Goal: Obtain resource: Download file/media

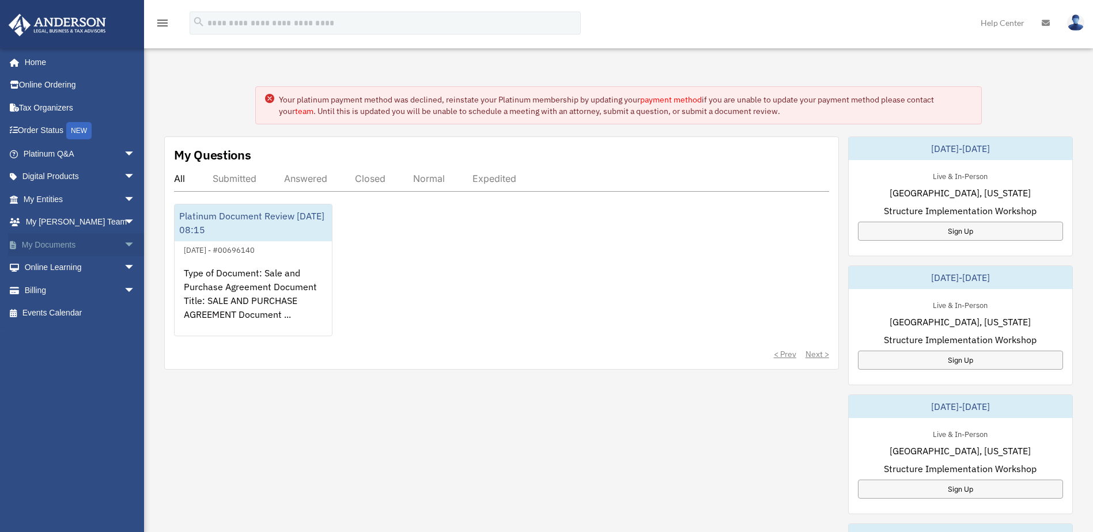
click at [72, 248] on link "My Documents arrow_drop_down" at bounding box center [80, 244] width 145 height 23
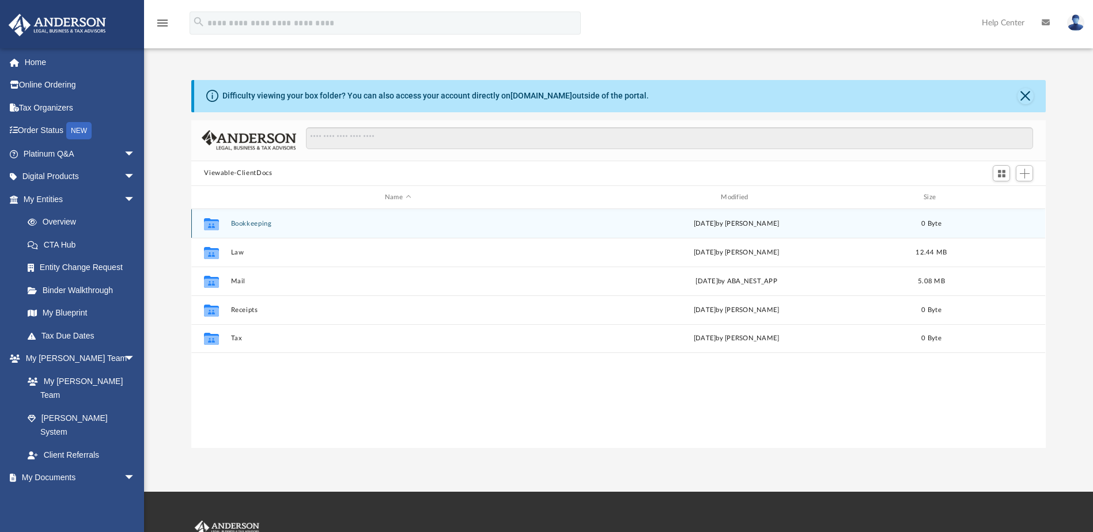
scroll to position [254, 846]
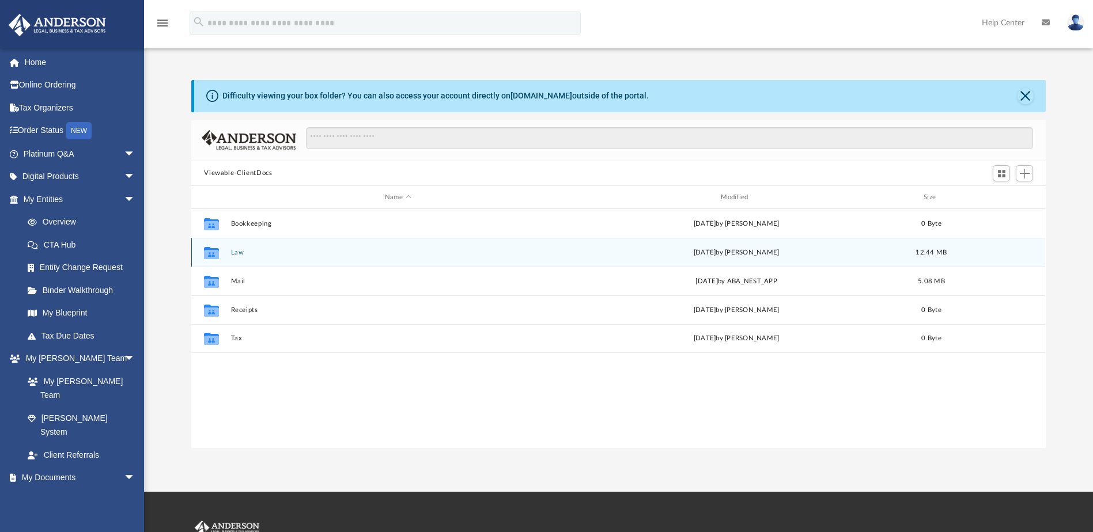
click at [243, 252] on button "Law" at bounding box center [398, 252] width 334 height 7
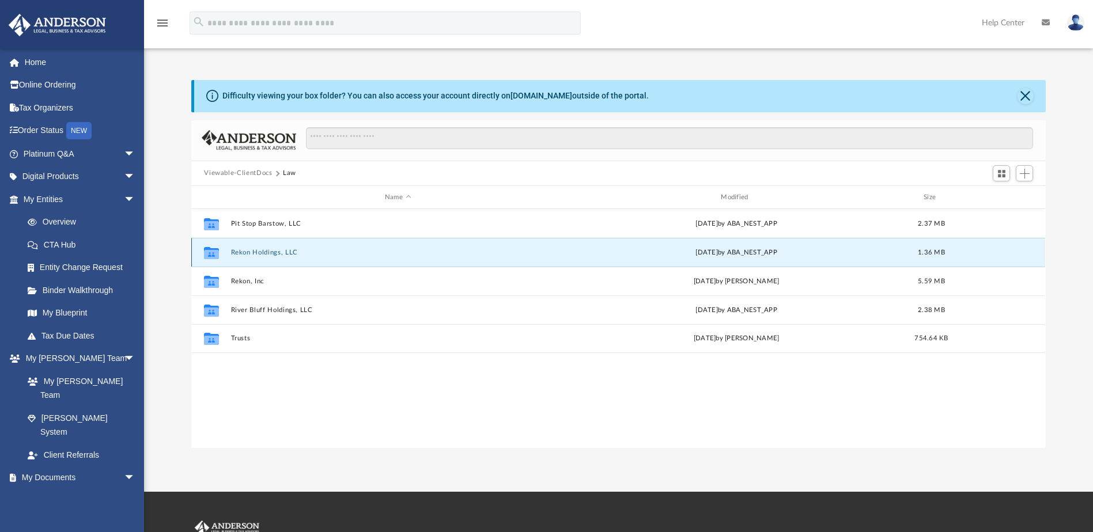
click at [243, 252] on button "Rekon Holdings, LLC" at bounding box center [398, 252] width 334 height 7
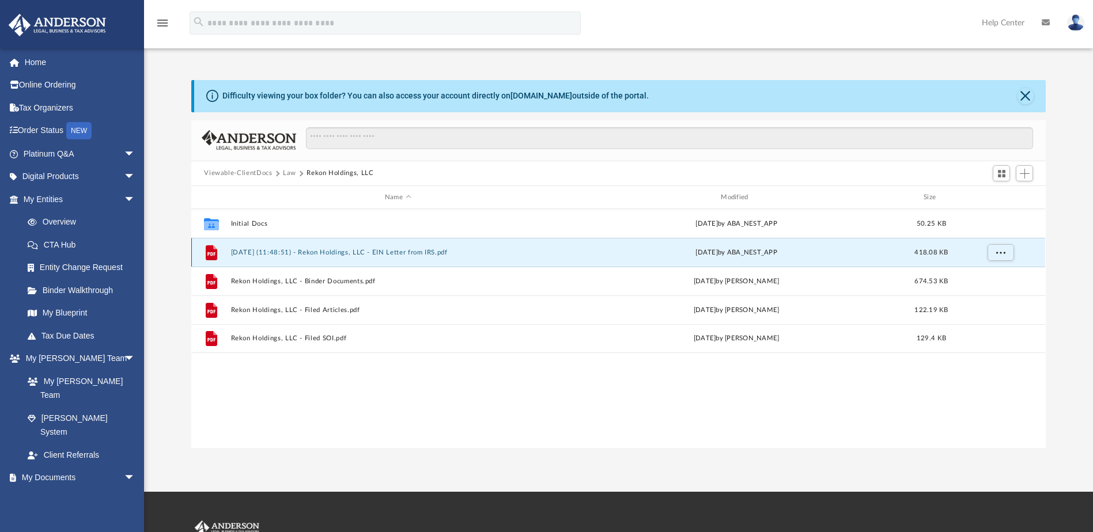
click at [434, 253] on button "2025.03.13 (11:48:51) - Rekon Holdings, LLC - EIN Letter from IRS.pdf" at bounding box center [398, 252] width 334 height 7
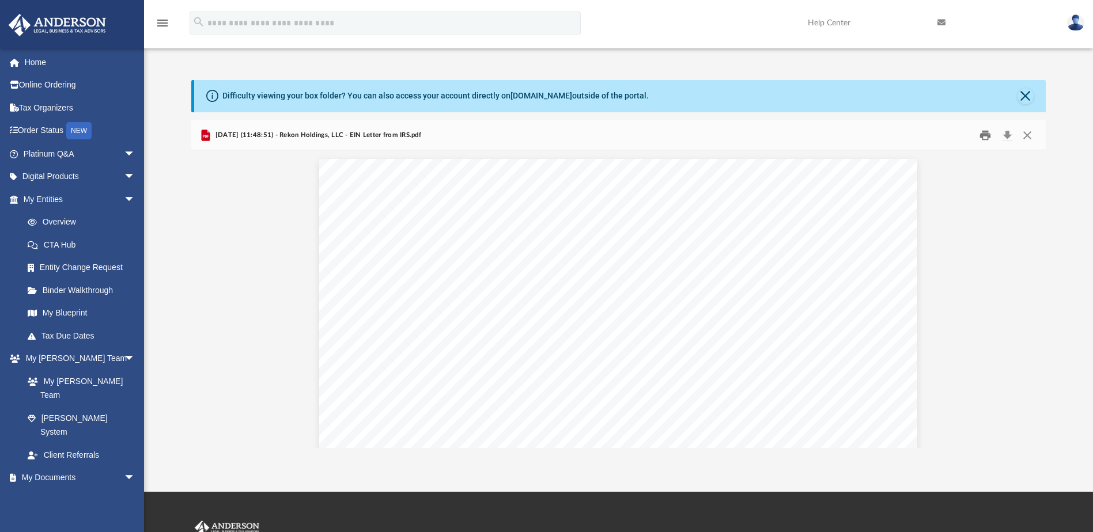
click at [989, 138] on button "Print" at bounding box center [985, 135] width 23 height 18
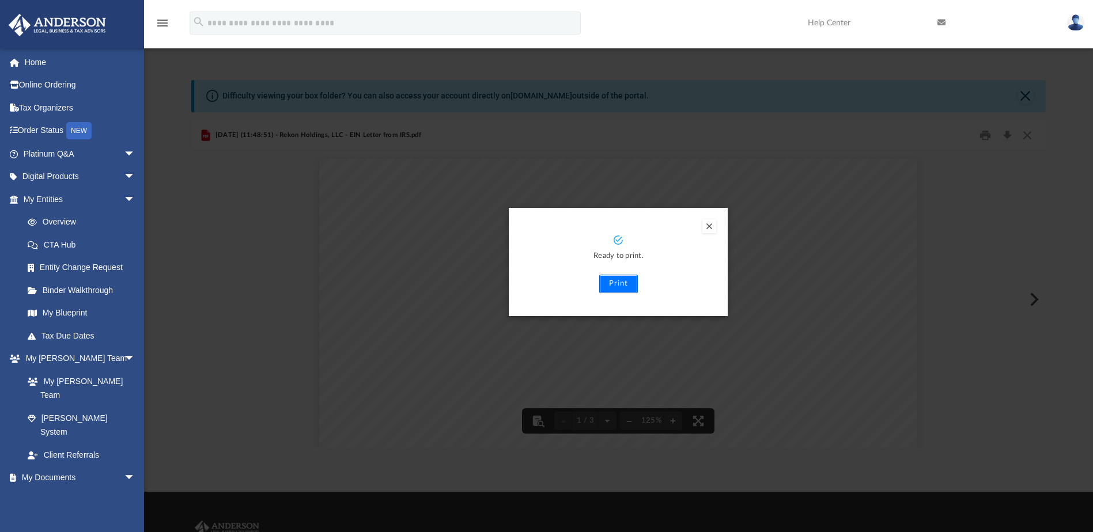
click at [618, 287] on button "Print" at bounding box center [618, 284] width 39 height 18
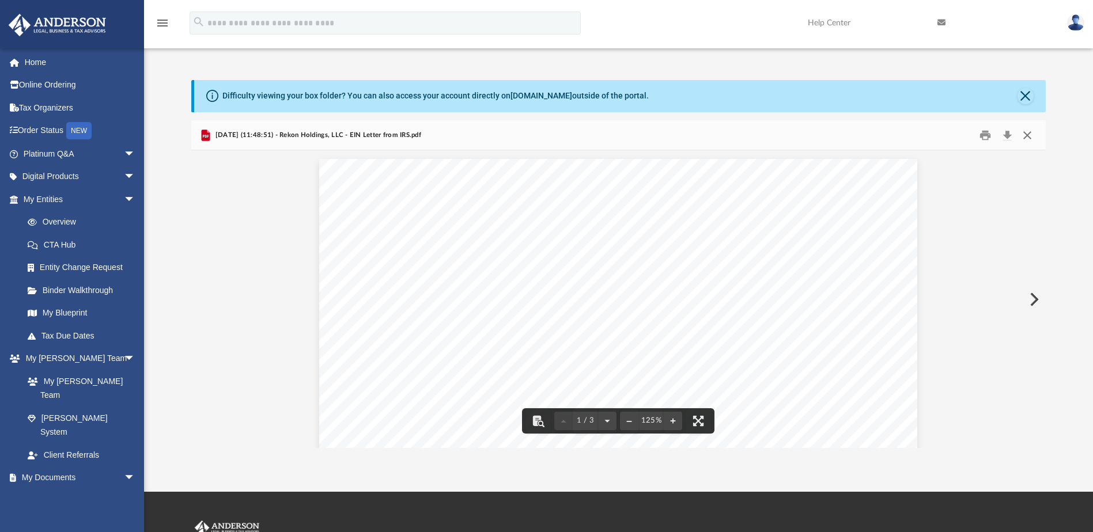
click at [1024, 135] on button "Close" at bounding box center [1027, 135] width 21 height 18
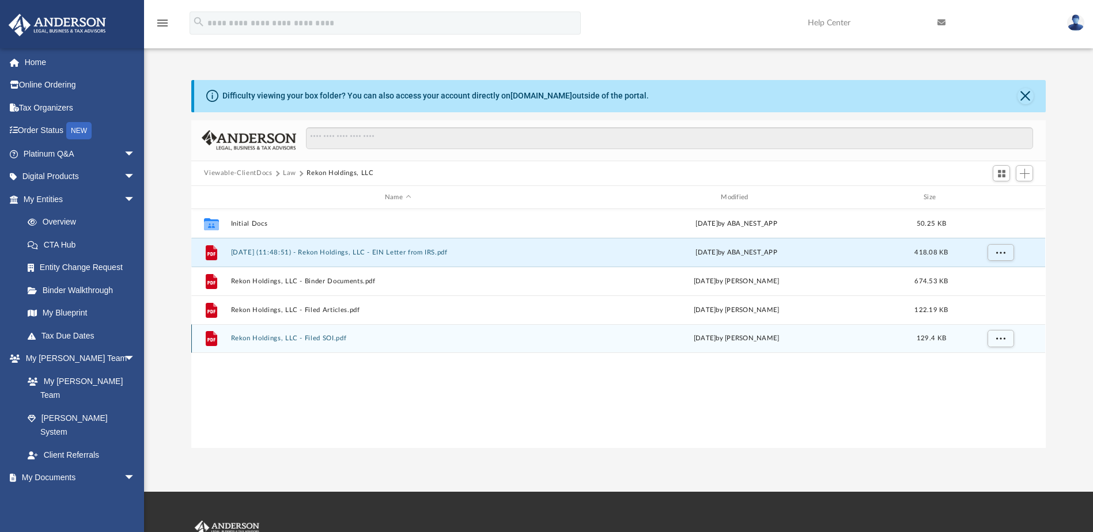
click at [332, 341] on button "Rekon Holdings, LLC - Filed SOI.pdf" at bounding box center [398, 338] width 334 height 7
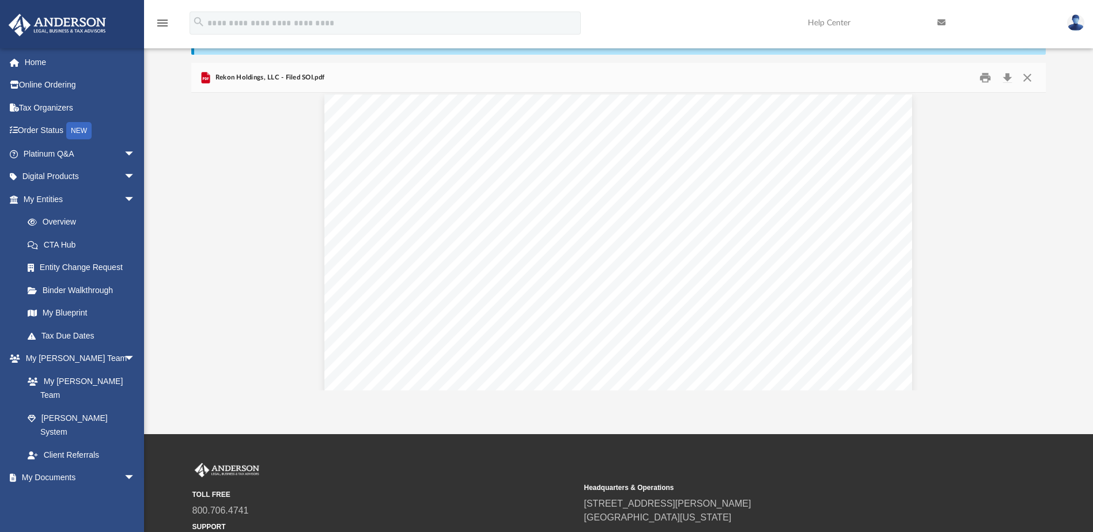
scroll to position [0, 0]
click at [1026, 77] on button "Close" at bounding box center [1027, 78] width 21 height 18
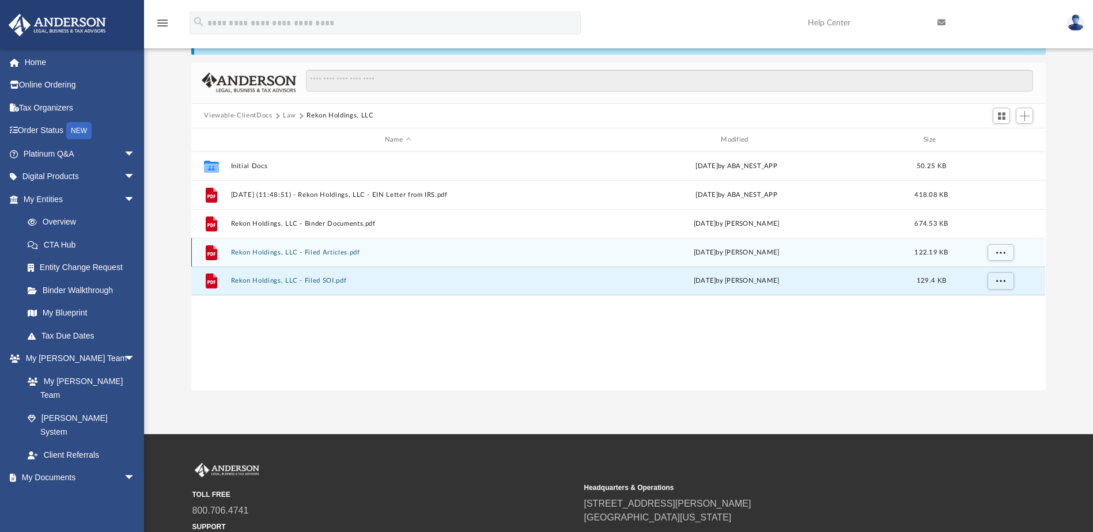
click at [342, 259] on div "File Rekon Holdings, LLC - Filed Articles.pdf Wed Mar 5 2025 by Jasmine Grayson…" at bounding box center [618, 252] width 854 height 29
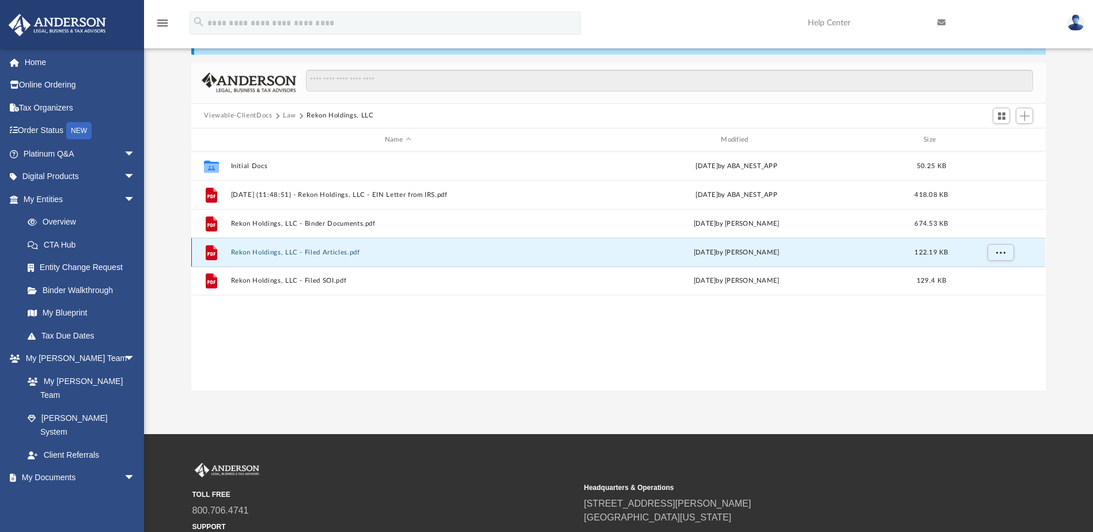
click at [345, 252] on button "Rekon Holdings, LLC - Filed Articles.pdf" at bounding box center [398, 252] width 334 height 7
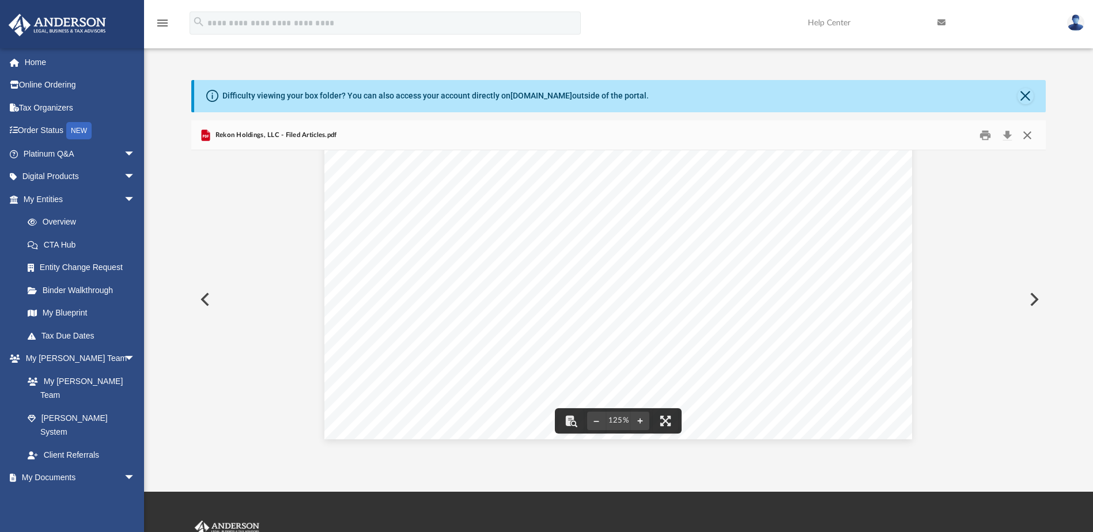
click at [1031, 134] on button "Close" at bounding box center [1027, 135] width 21 height 18
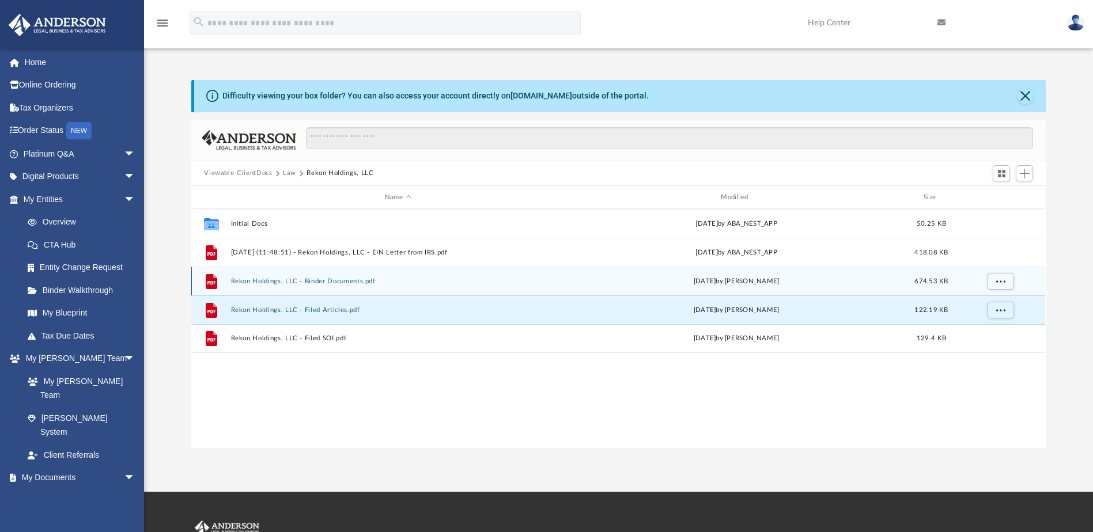
click at [346, 282] on button "Rekon Holdings, LLC - Binder Documents.pdf" at bounding box center [398, 281] width 334 height 7
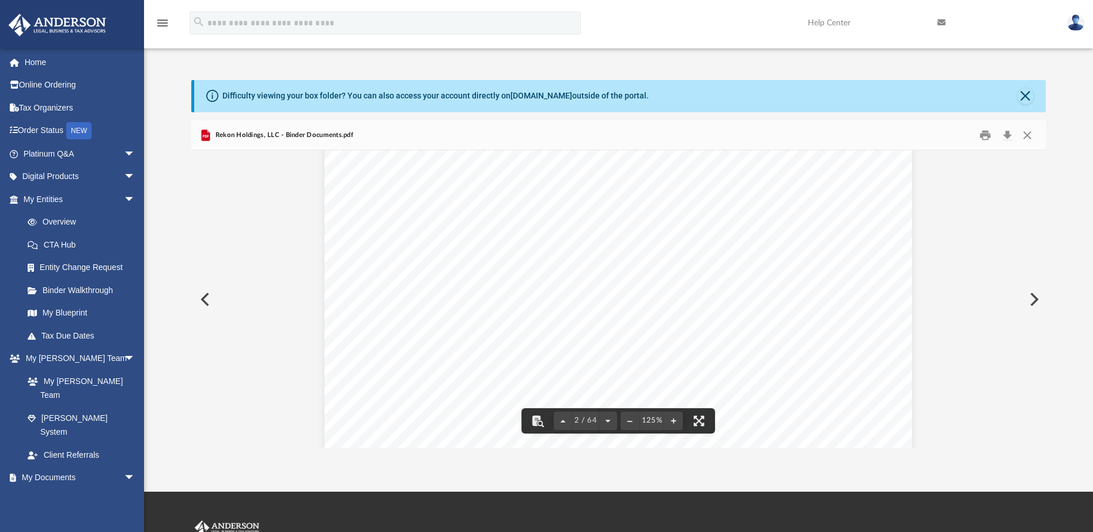
scroll to position [922, 0]
click at [981, 133] on button "Print" at bounding box center [985, 135] width 23 height 18
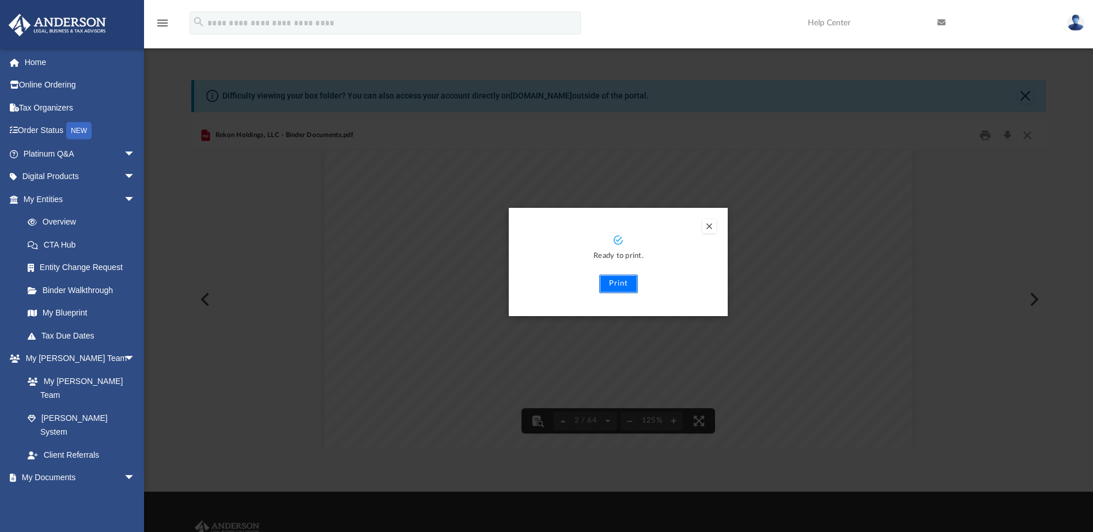
click at [615, 285] on button "Print" at bounding box center [618, 284] width 39 height 18
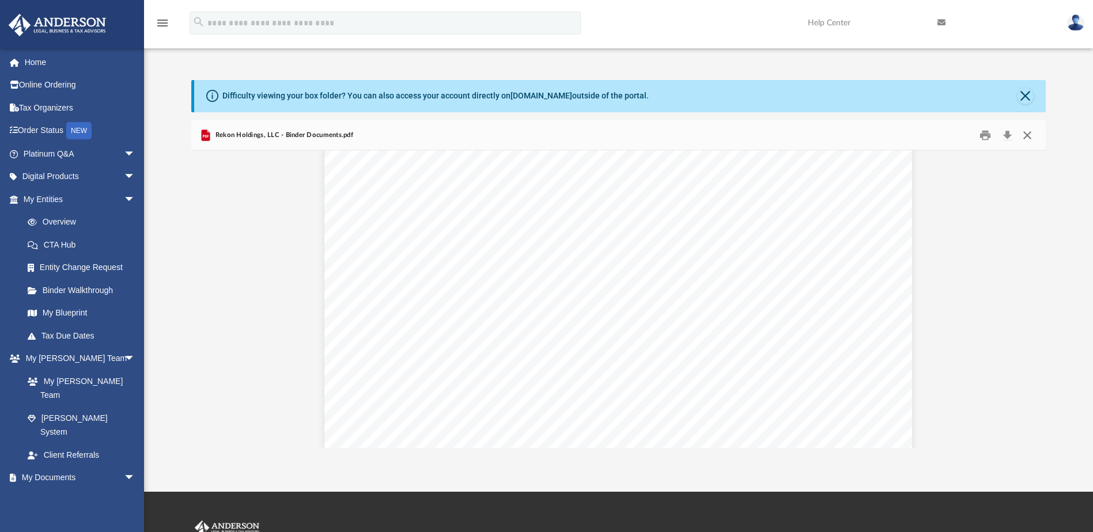
click at [1026, 138] on button "Close" at bounding box center [1027, 135] width 21 height 18
